Goal: Transaction & Acquisition: Obtain resource

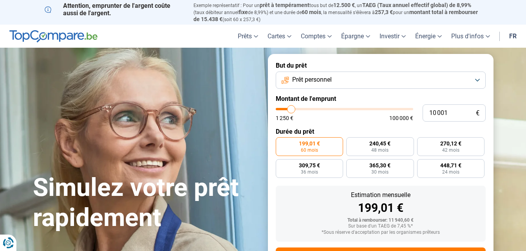
type input "1 000"
type input "1250"
type input "100"
type input "1250"
type input "10"
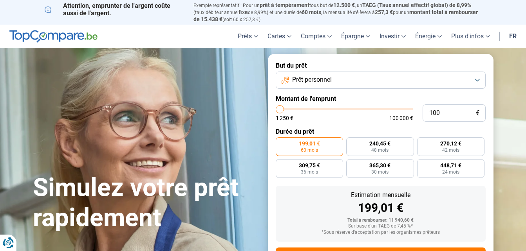
type input "1250"
type input "1"
type input "1250"
type input "0"
type input "1250"
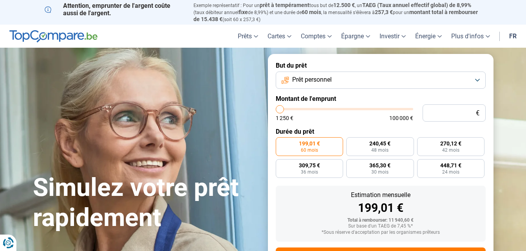
type input "1"
type input "1250"
type input "10"
type input "1250"
type input "100"
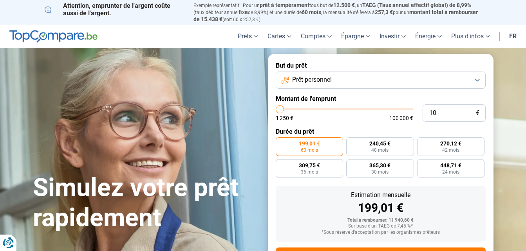
type input "1250"
type input "1 000"
type input "1250"
type input "1 250"
type input "1250"
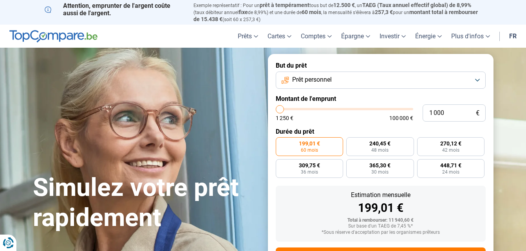
radio input "true"
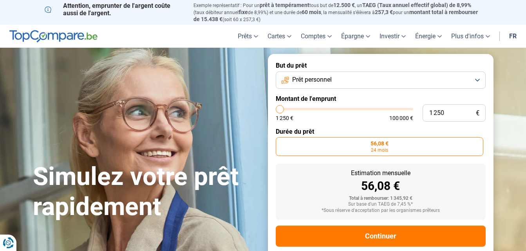
scroll to position [14, 0]
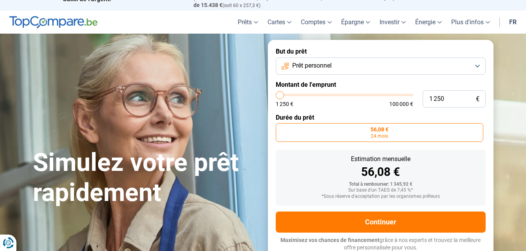
type input "125"
type input "1250"
type input "12"
type input "1250"
type input "1"
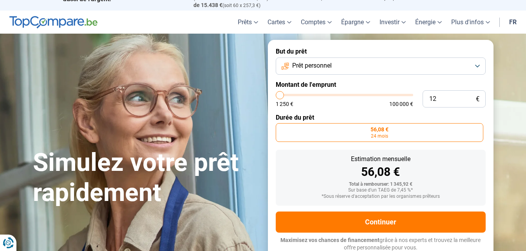
type input "1250"
type input "10"
type input "1250"
type input "100"
type input "1250"
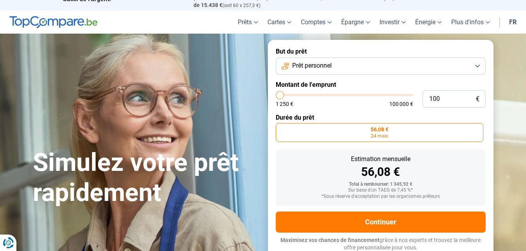
type input "1 000"
type input "1250"
type input "1 250"
type input "1250"
type input "125"
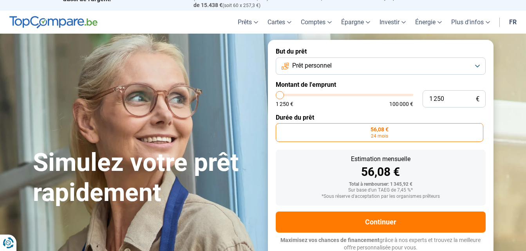
type input "1250"
type input "12"
type input "1250"
type input "1"
type input "1250"
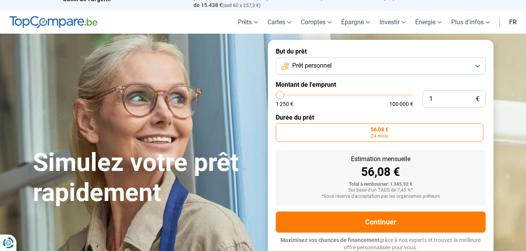
type input "15"
type input "1250"
type input "150"
type input "1250"
type input "1 500"
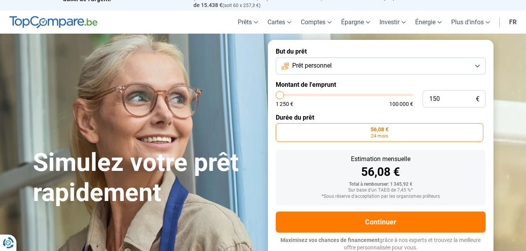
type input "1500"
type input "1 500"
click at [386, 135] on span "24 mois" at bounding box center [379, 136] width 17 height 5
click at [281, 128] on input "67,30 € 24 mois" at bounding box center [278, 125] width 5 height 5
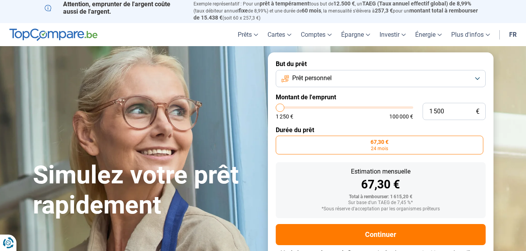
scroll to position [0, 0]
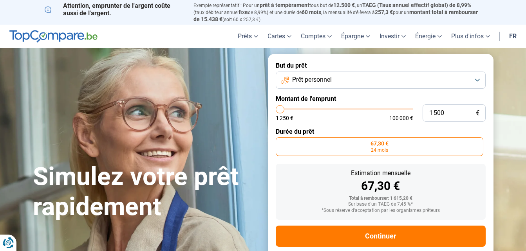
click at [478, 79] on button "Prêt personnel" at bounding box center [381, 80] width 210 height 17
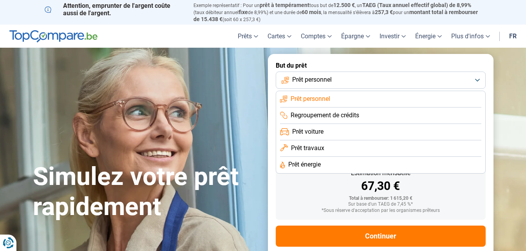
click at [318, 132] on span "Prêt voiture" at bounding box center [307, 132] width 31 height 9
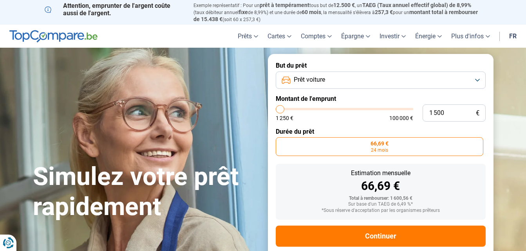
scroll to position [14, 0]
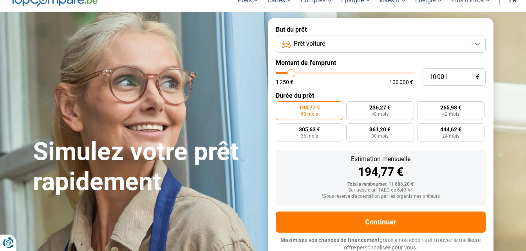
type input "7 500"
type input "7500"
type input "7 250"
type input "7250"
type input "7 000"
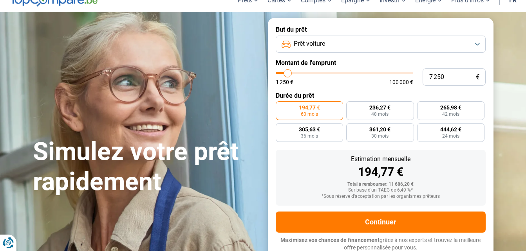
type input "7000"
type input "6 750"
type input "6750"
type input "6 500"
type input "6500"
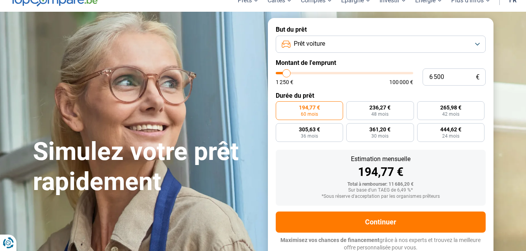
type input "6 000"
type input "6000"
type input "5 750"
type input "5750"
type input "5 500"
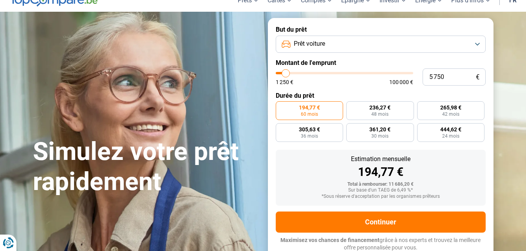
type input "5500"
type input "5 250"
type input "5250"
type input "5 000"
type input "5000"
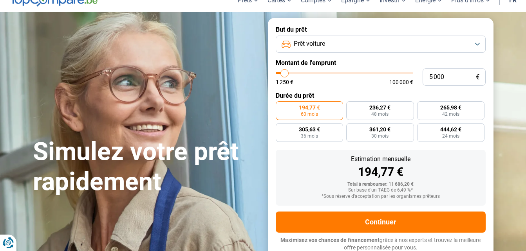
type input "4 500"
type input "4500"
type input "4 250"
type input "4250"
type input "4 000"
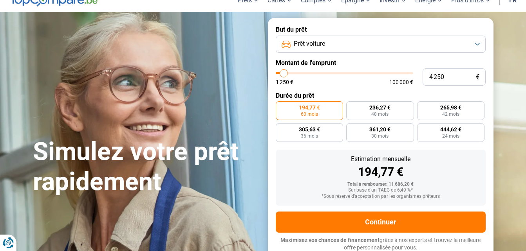
type input "4000"
type input "3 750"
type input "3750"
type input "3 500"
type input "3500"
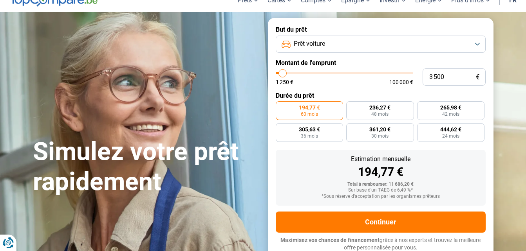
type input "3 000"
type input "3000"
type input "2 750"
type input "2750"
type input "2 500"
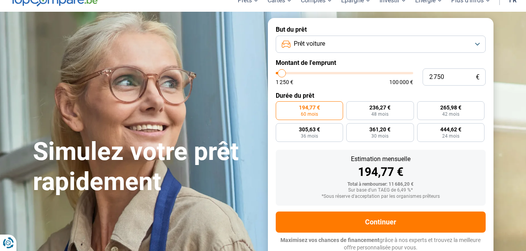
type input "2500"
type input "2 250"
type input "2250"
type input "2 000"
type input "2000"
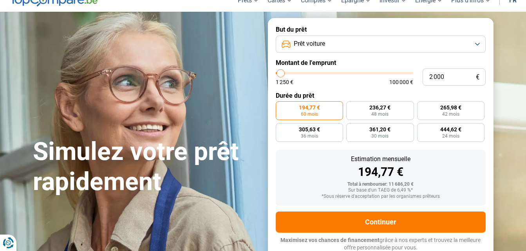
type input "1 500"
type input "1500"
type input "1 250"
drag, startPoint x: 289, startPoint y: 72, endPoint x: 278, endPoint y: 78, distance: 12.6
type input "1250"
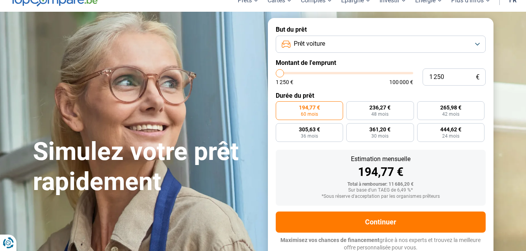
click at [278, 74] on input "range" at bounding box center [344, 73] width 137 height 2
radio input "true"
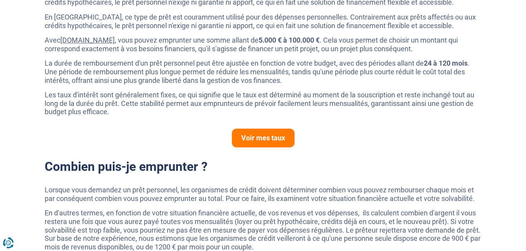
scroll to position [460, 0]
click at [247, 139] on link "Voir mes taux" at bounding box center [263, 138] width 63 height 19
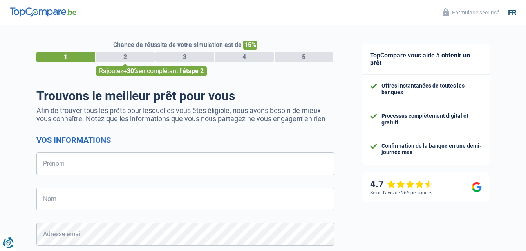
select select "32"
